Goal: Navigation & Orientation: Go to known website

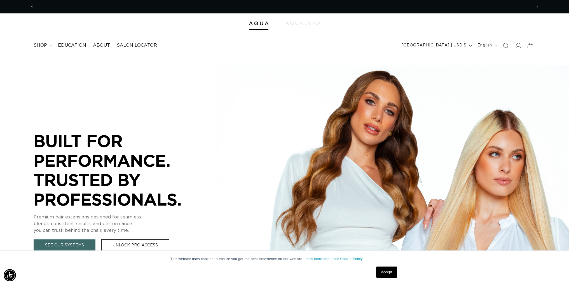
drag, startPoint x: 291, startPoint y: 23, endPoint x: 288, endPoint y: 25, distance: 3.8
click at [291, 24] on img at bounding box center [303, 23] width 35 height 3
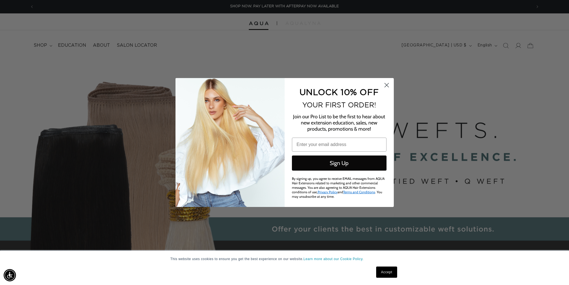
scroll to position [0, 996]
click at [390, 88] on circle "Close dialog" at bounding box center [386, 85] width 9 height 9
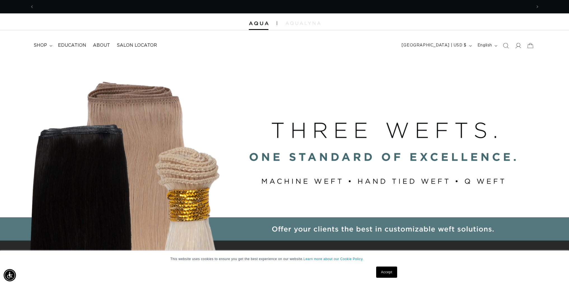
scroll to position [0, 0]
click at [311, 27] on div at bounding box center [284, 21] width 569 height 17
drag, startPoint x: 311, startPoint y: 24, endPoint x: 311, endPoint y: 31, distance: 6.5
click at [311, 24] on img at bounding box center [303, 23] width 35 height 3
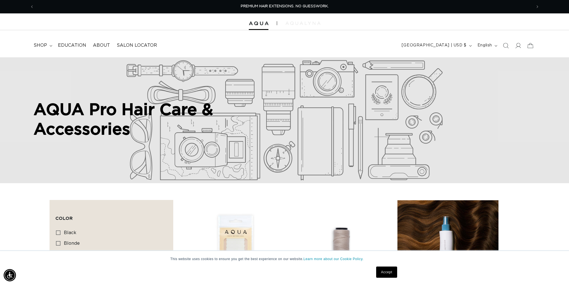
click at [311, 23] on img at bounding box center [303, 23] width 35 height 3
